Goal: Entertainment & Leisure: Consume media (video, audio)

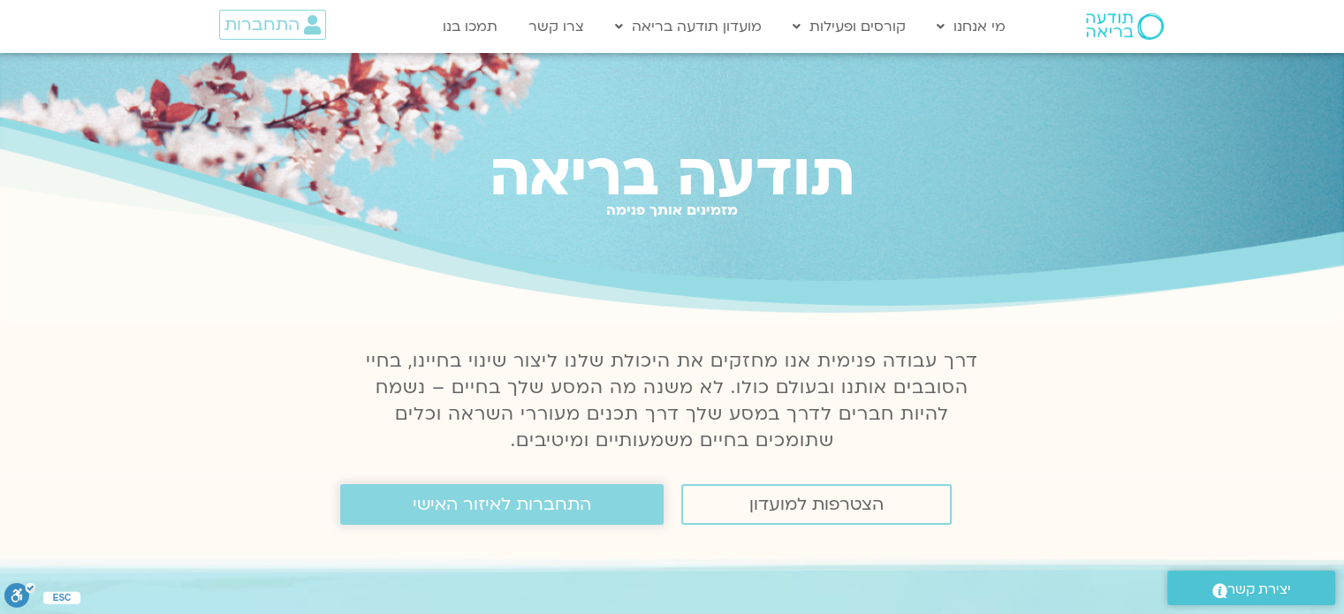
click at [620, 512] on link "התחברות לאיזור האישי" at bounding box center [501, 504] width 323 height 41
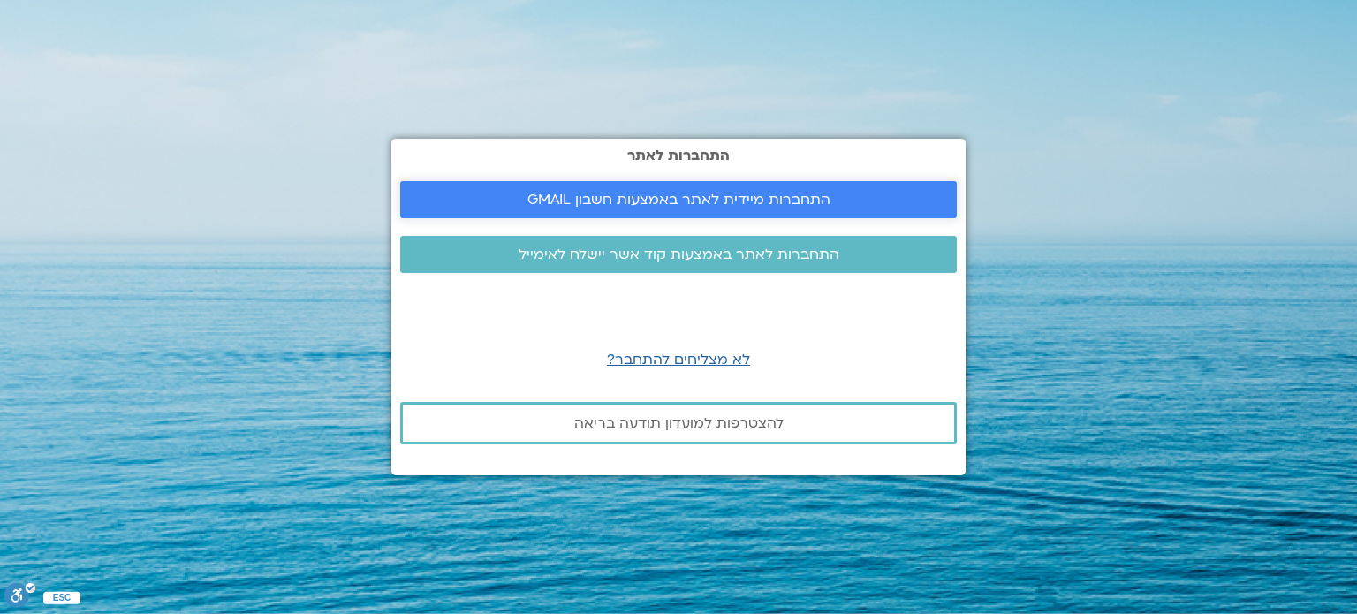
click at [722, 201] on span "התחברות מיידית לאתר באמצעות חשבון GMAIL" at bounding box center [678, 200] width 303 height 16
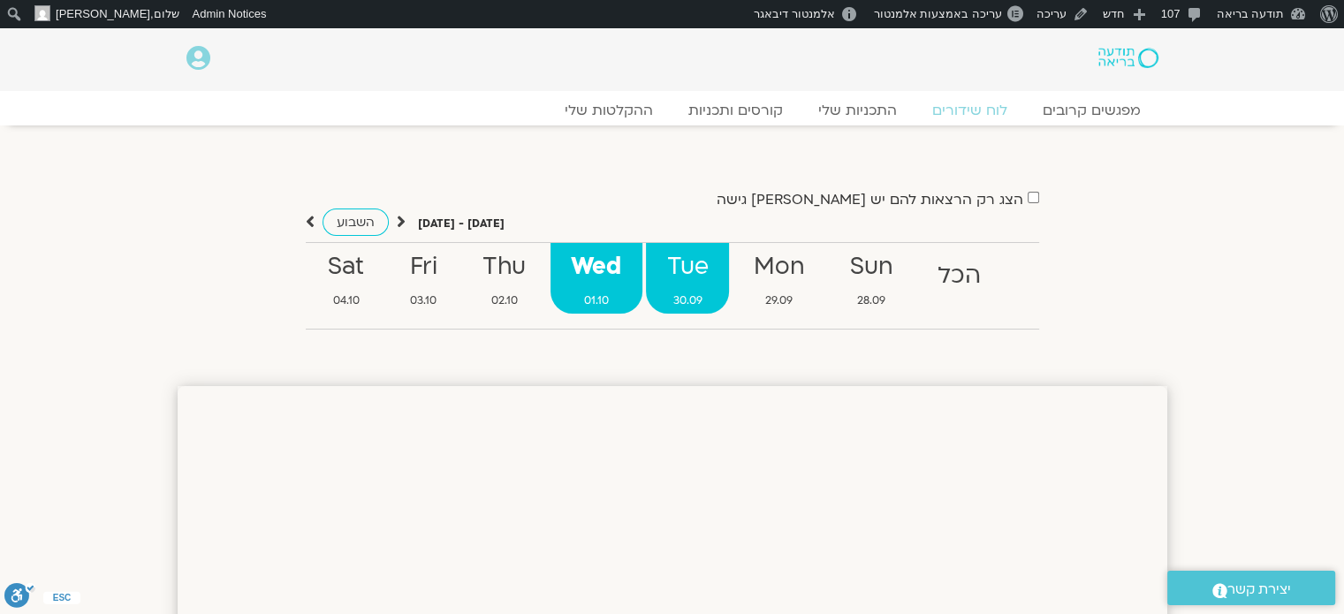
click at [709, 266] on strong "Tue" at bounding box center [687, 267] width 83 height 40
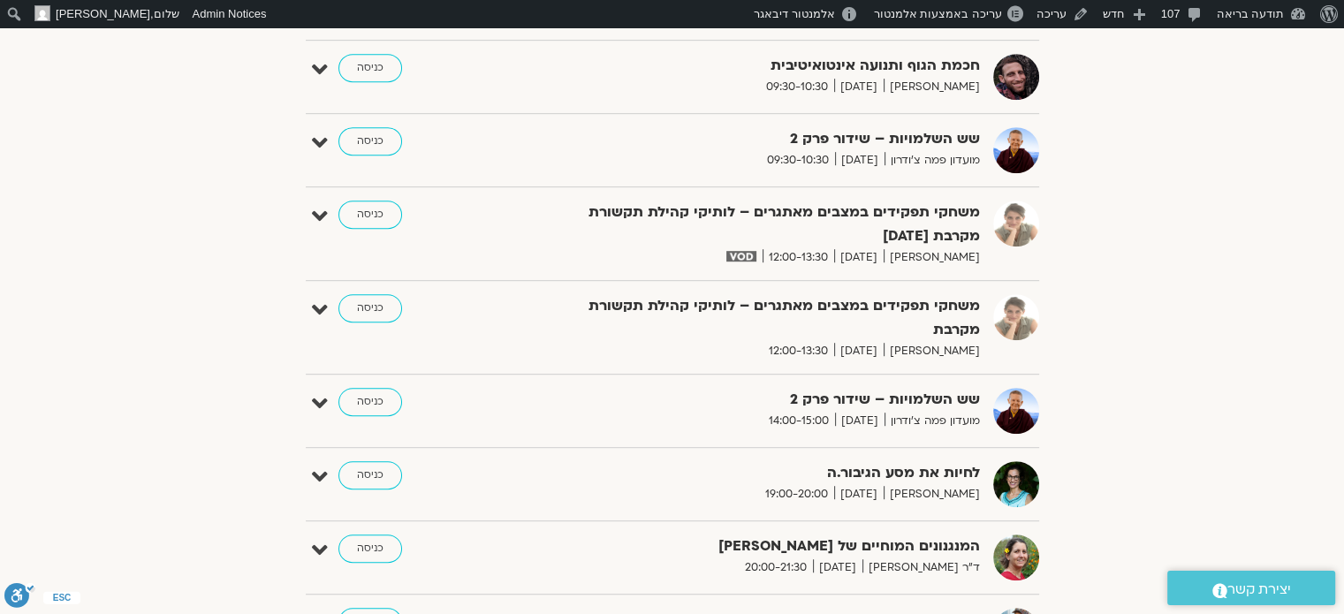
scroll to position [883, 0]
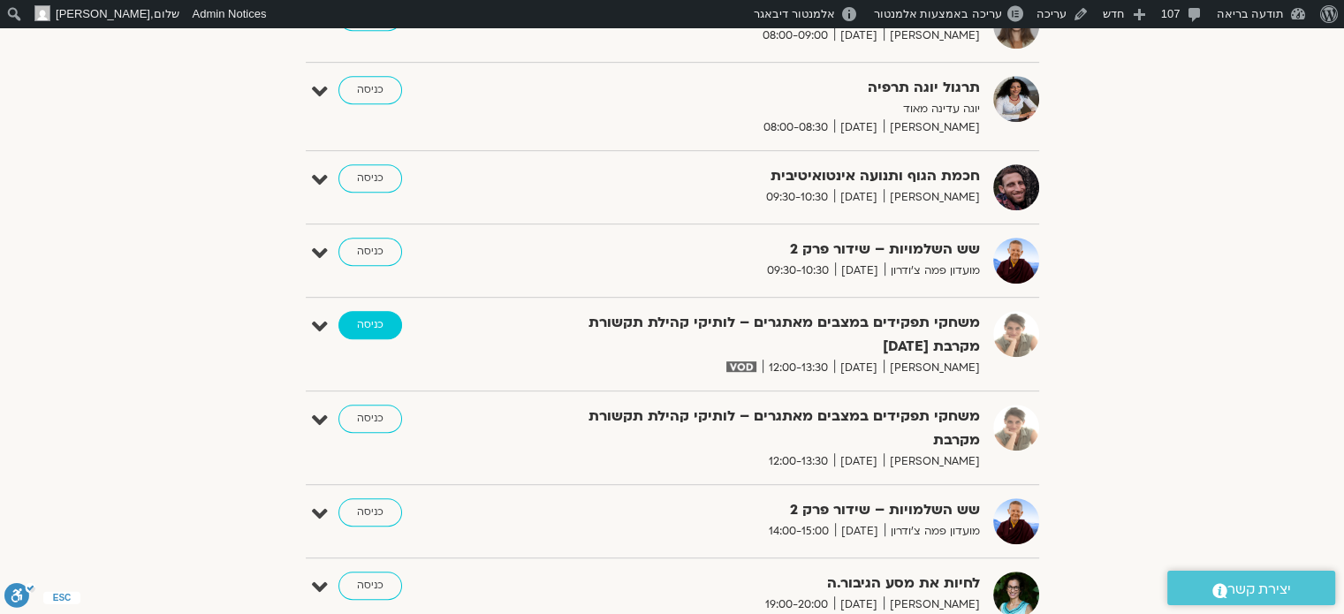
click at [375, 322] on link "כניסה" at bounding box center [370, 325] width 64 height 28
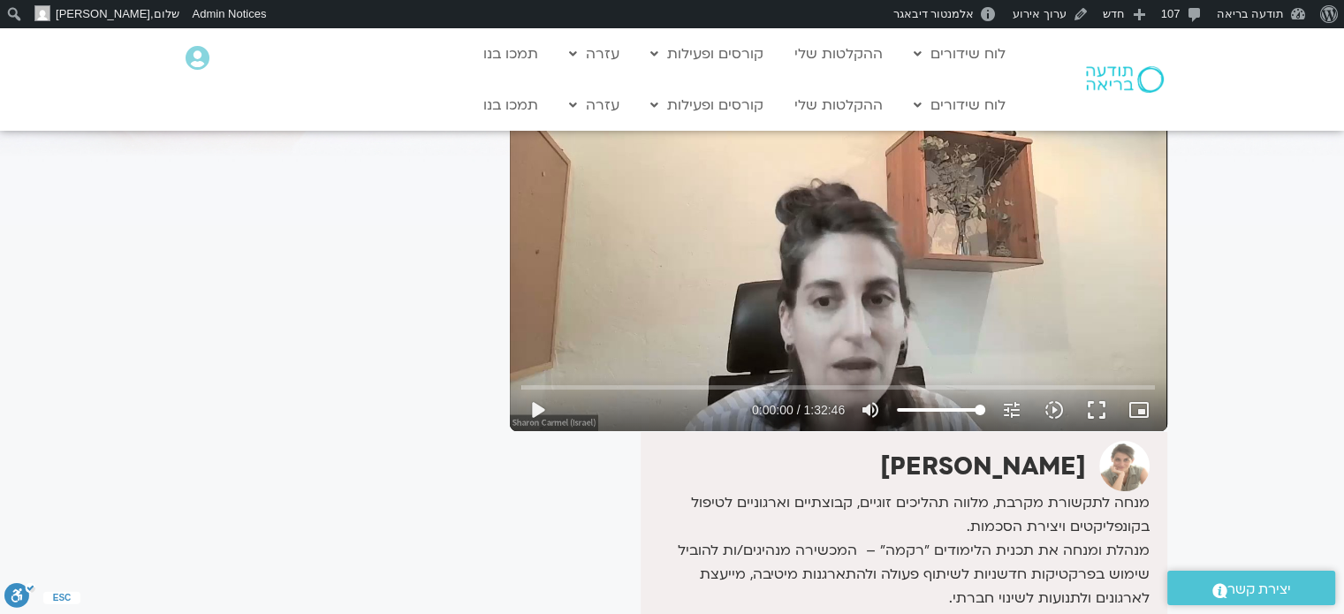
scroll to position [177, 0]
click at [539, 405] on button "play_arrow" at bounding box center [537, 409] width 42 height 42
type input "4.989714"
type input "5.28409090909091"
type input "5.116844"
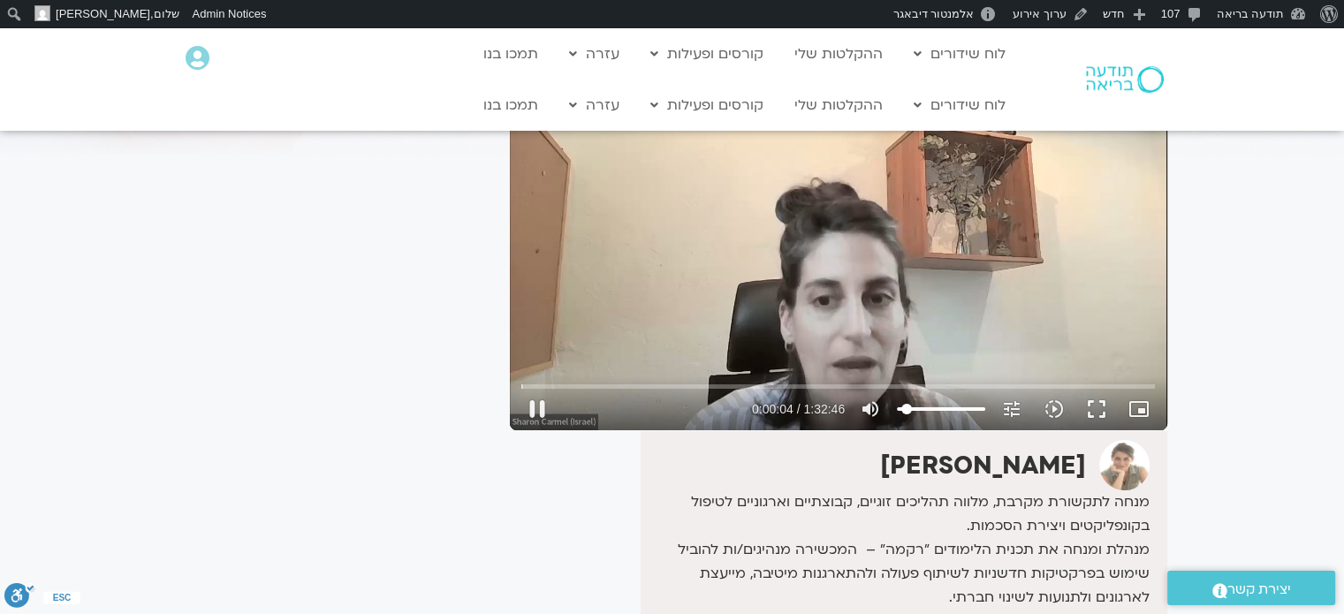
type input "5.28409090909091"
click at [906, 404] on input "Volume" at bounding box center [941, 409] width 88 height 11
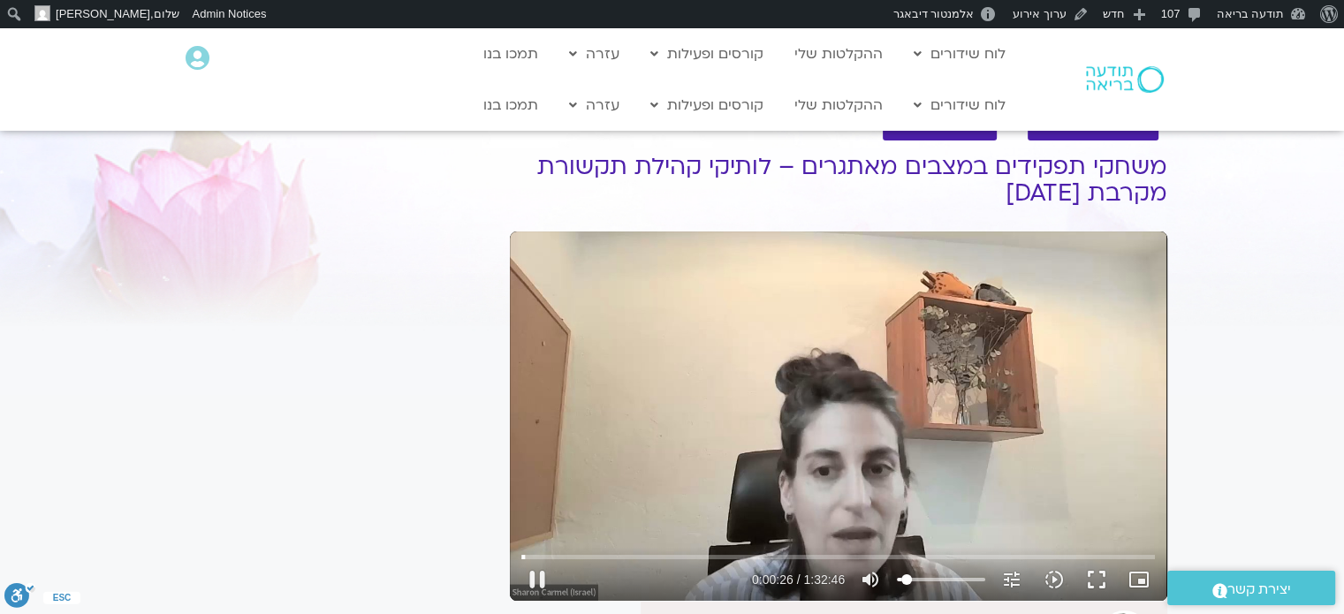
scroll to position [0, 0]
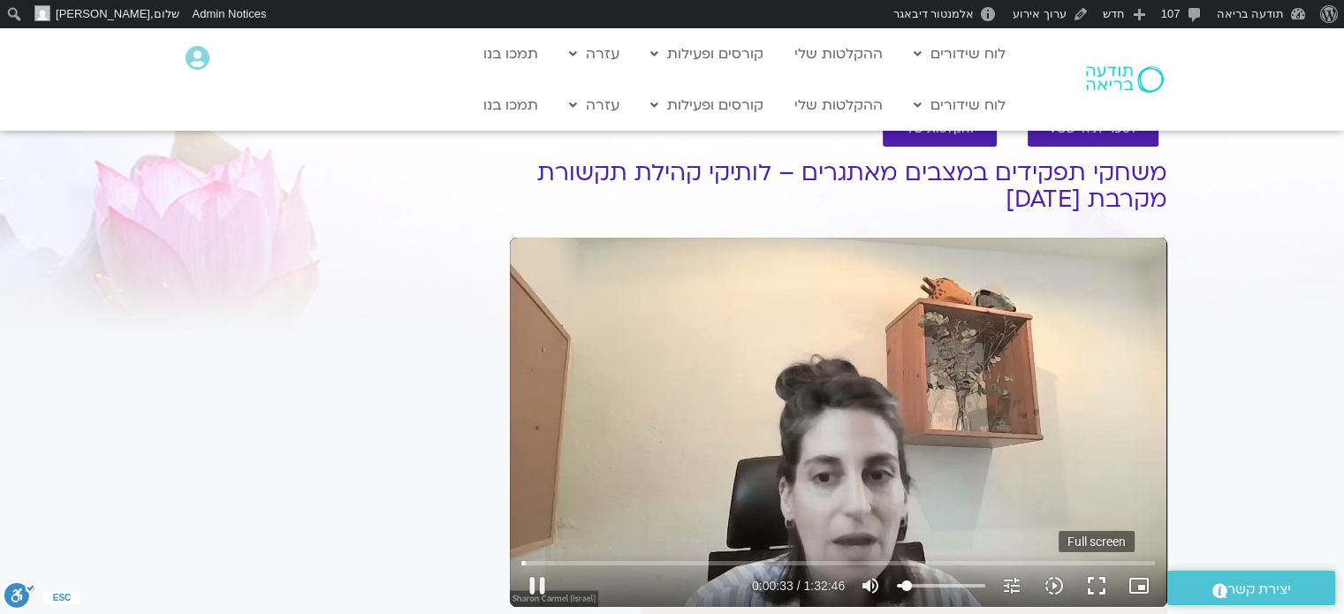
click at [1098, 583] on button "fullscreen" at bounding box center [1096, 586] width 42 height 42
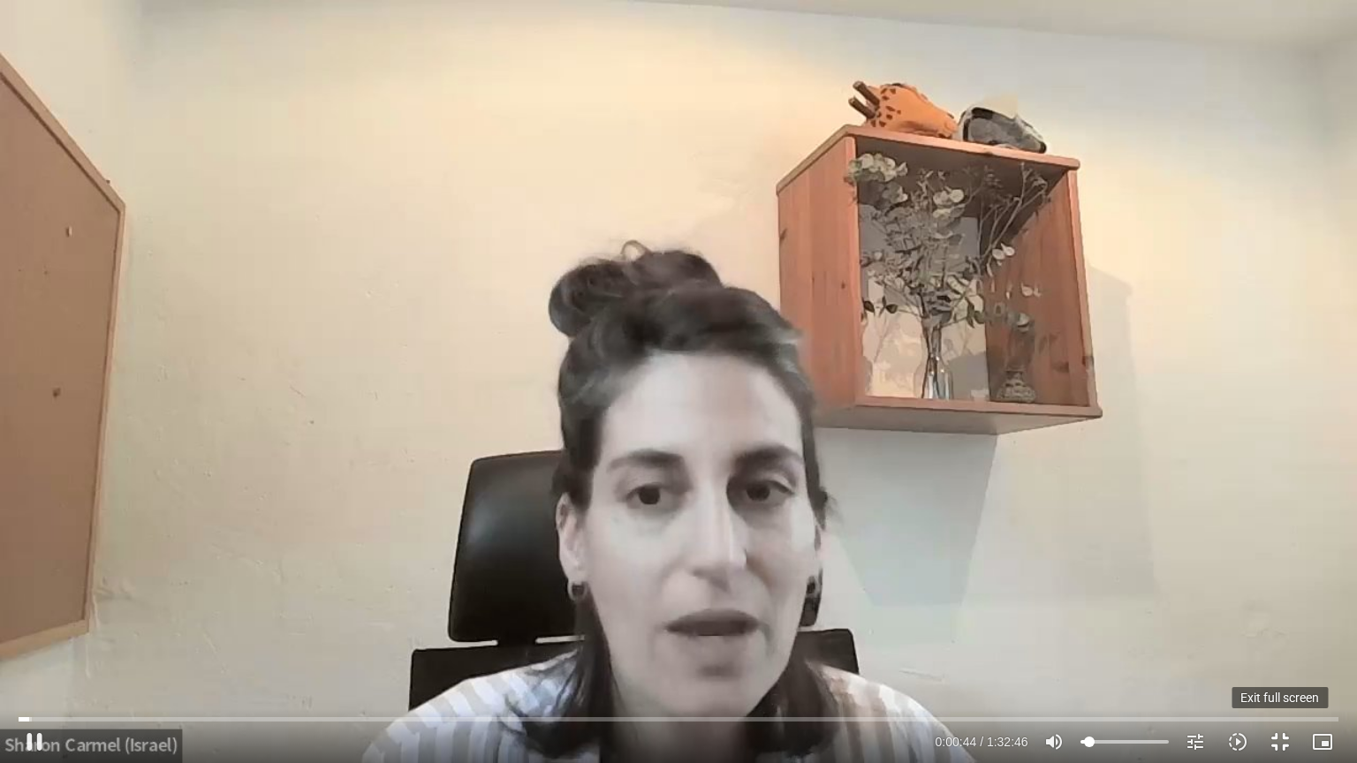
click at [1275, 613] on button "fullscreen_exit" at bounding box center [1280, 742] width 42 height 42
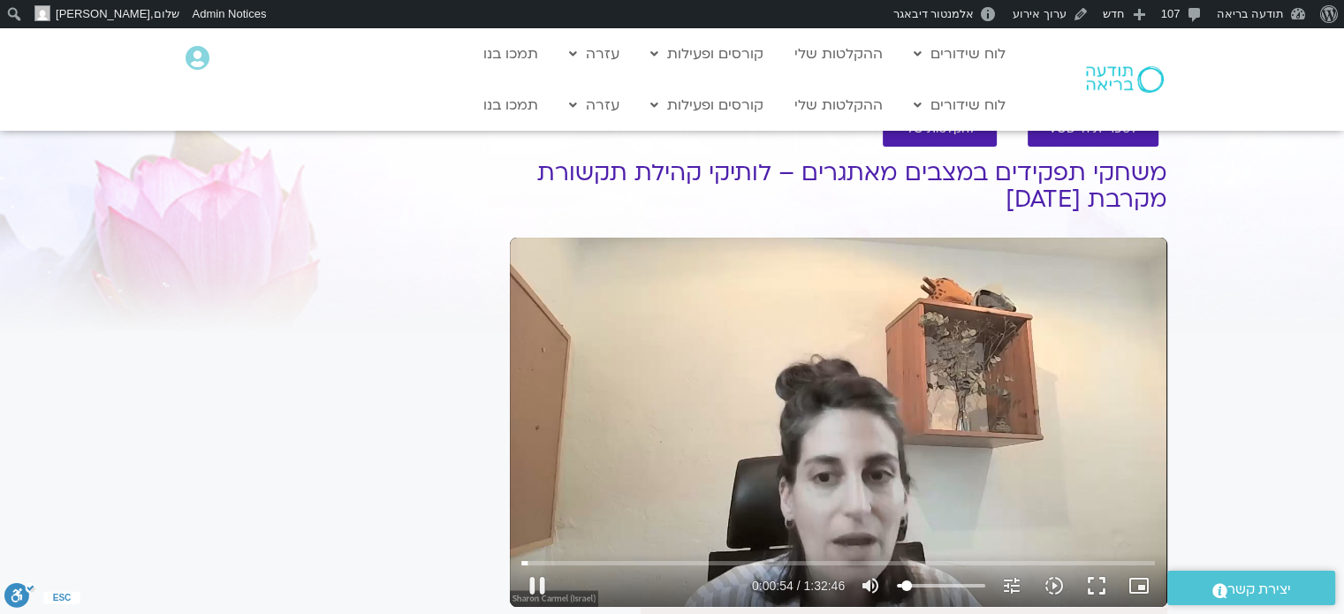
type input "54.72542"
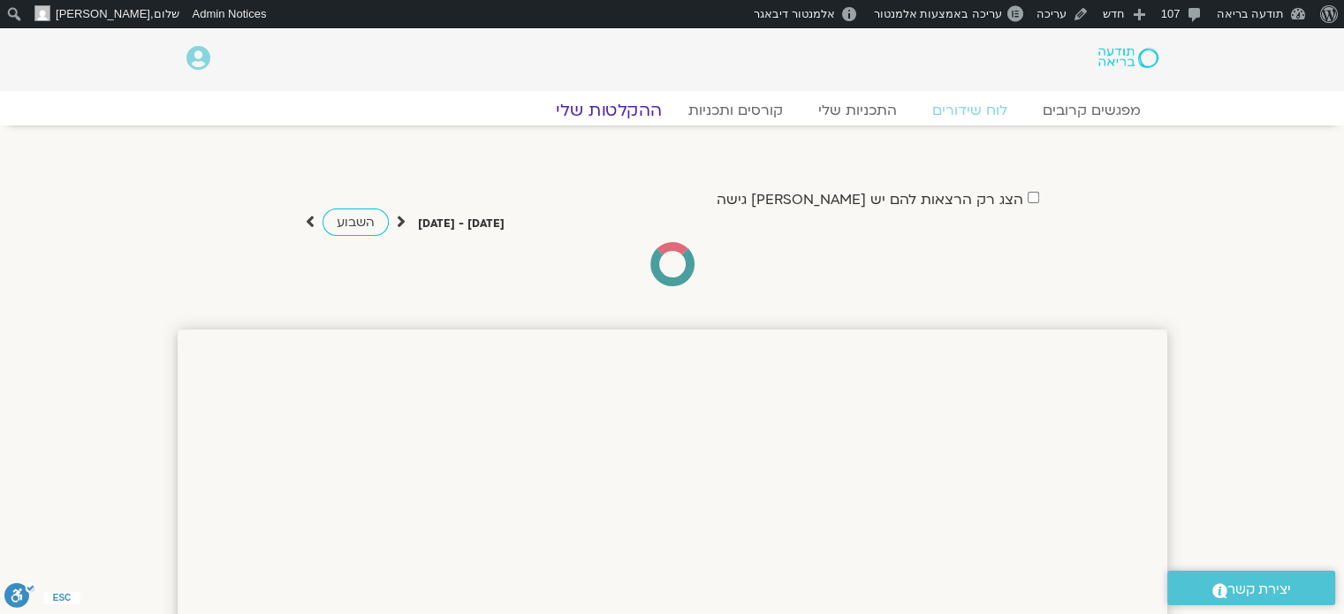
click at [618, 105] on link "ההקלטות שלי" at bounding box center [608, 110] width 148 height 21
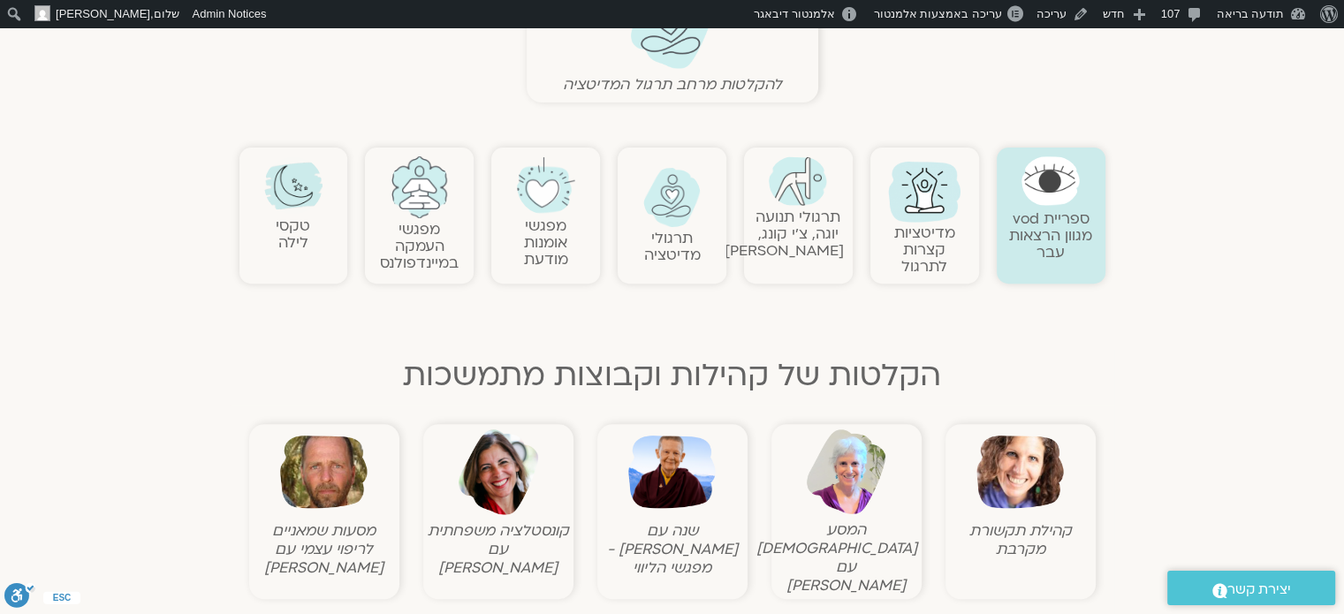
scroll to position [618, 0]
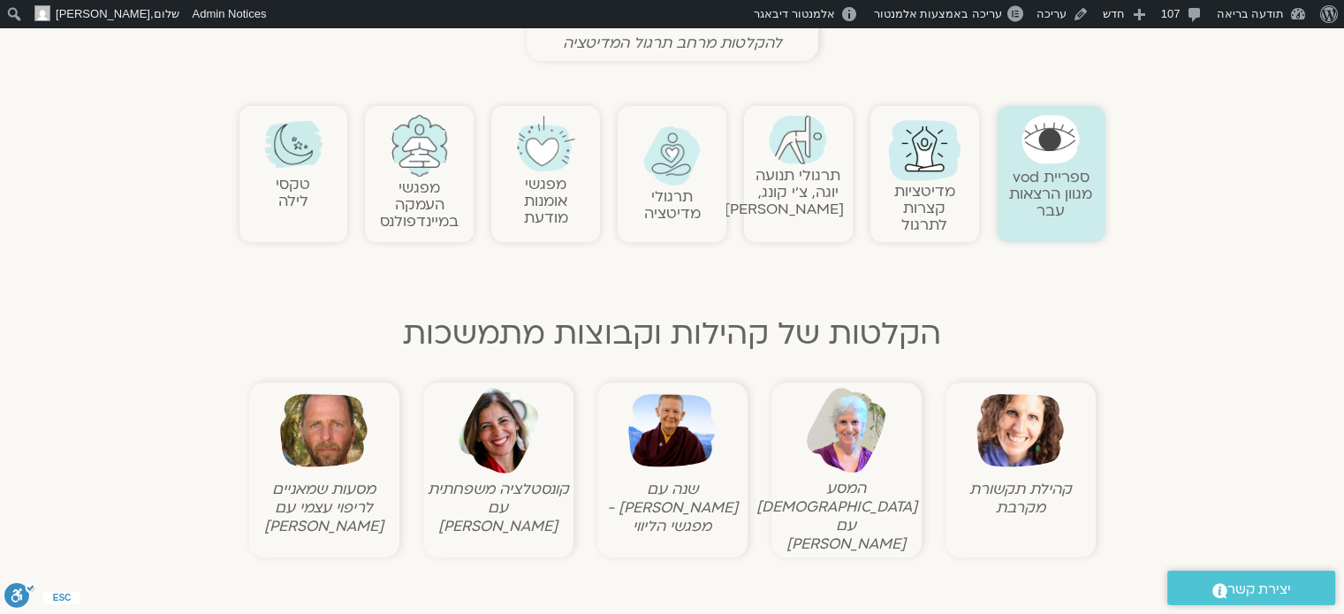
click at [671, 189] on link "תרגולי מדיטציה" at bounding box center [672, 204] width 57 height 37
click at [663, 151] on img at bounding box center [672, 156] width 58 height 60
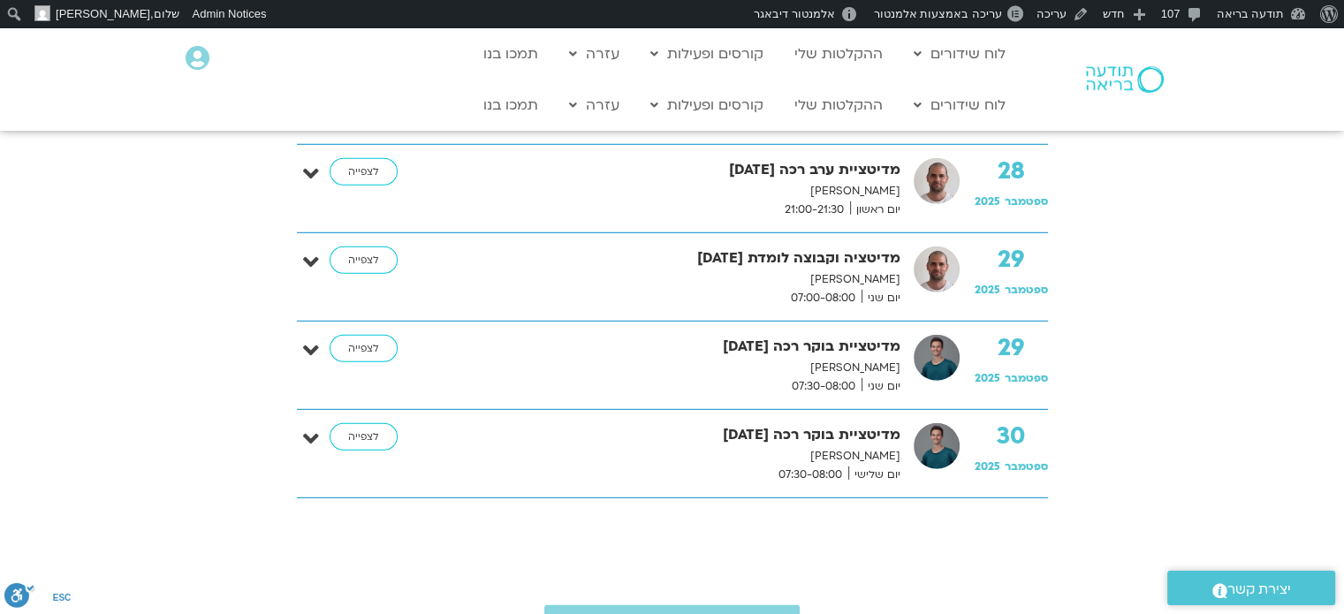
scroll to position [5162, 0]
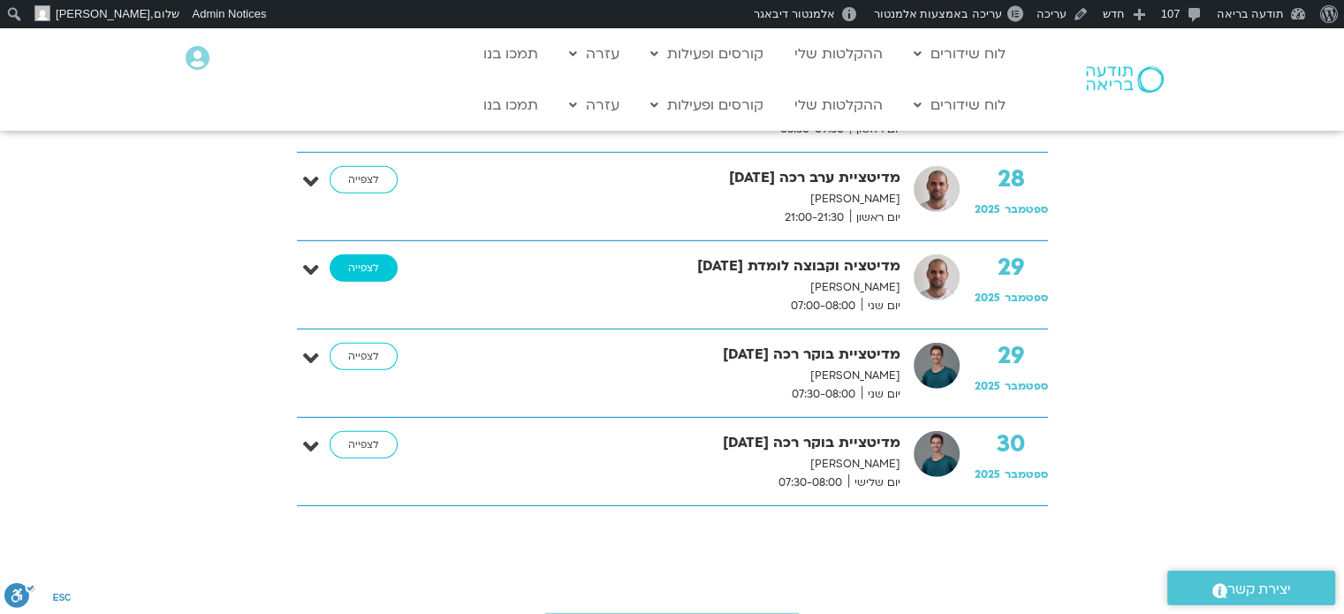
click at [352, 256] on link "לצפייה" at bounding box center [364, 268] width 68 height 28
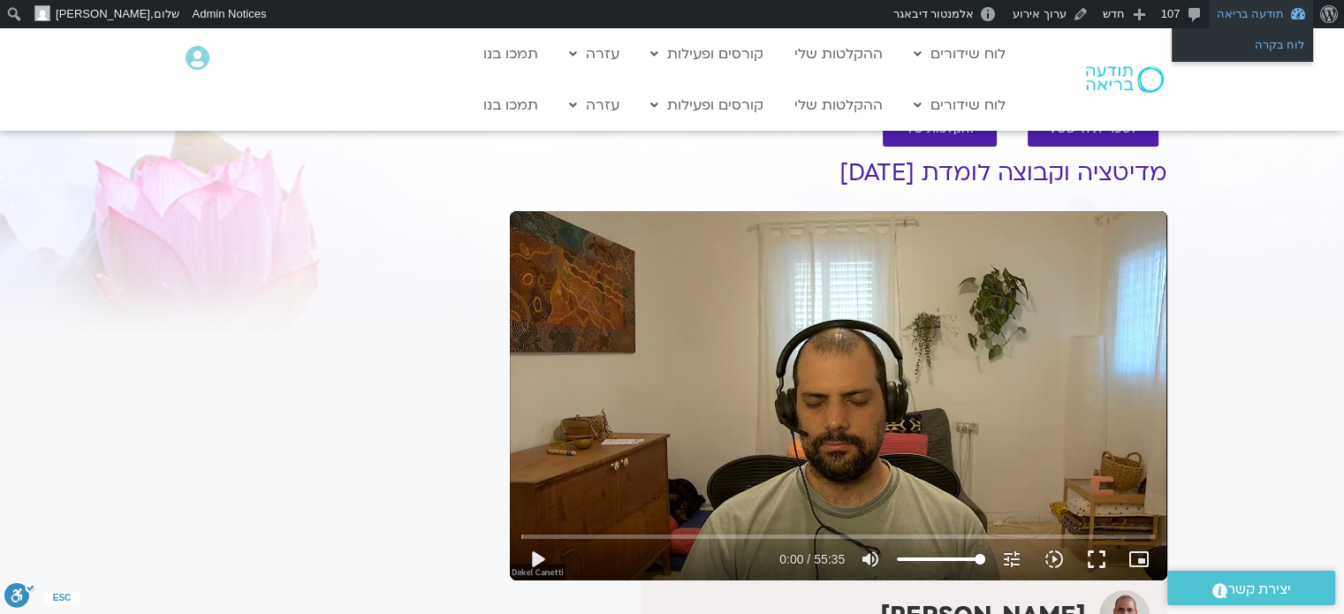
click at [1269, 49] on link "לוח בקרה" at bounding box center [1241, 45] width 141 height 23
